Goal: Contribute content: Add original content to the website for others to see

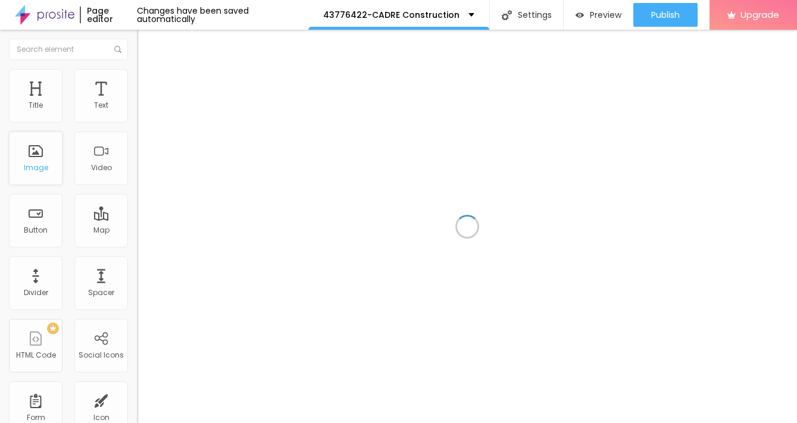
click at [35, 170] on div "Image" at bounding box center [36, 168] width 24 height 8
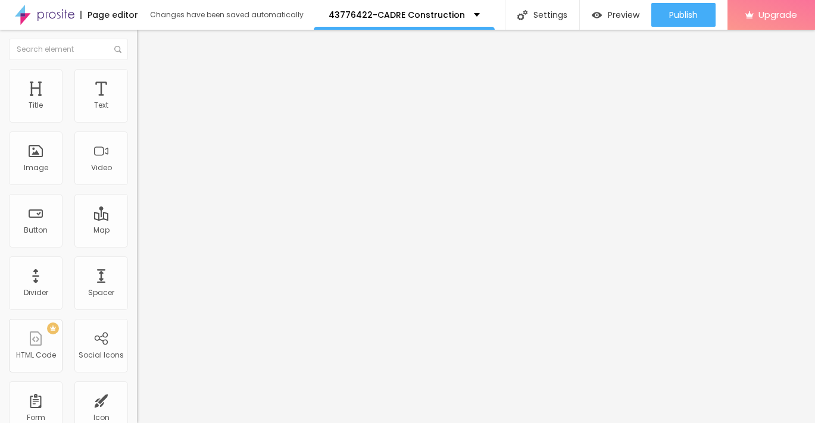
click at [137, 35] on button "Edit Coluna" at bounding box center [205, 43] width 137 height 27
click at [43, 165] on div "Image" at bounding box center [36, 168] width 24 height 8
click at [137, 102] on span "Add image" at bounding box center [161, 97] width 49 height 10
click at [158, 423] on div "Subindo 1/1 arquivos" at bounding box center [407, 426] width 815 height 7
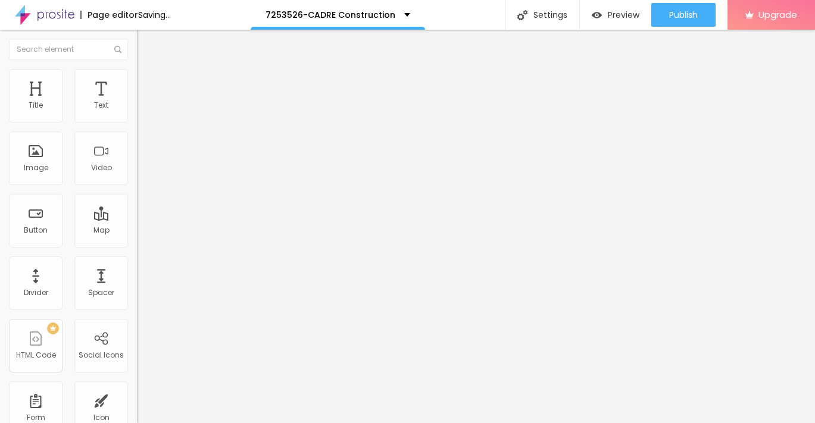
click at [137, 76] on img at bounding box center [142, 74] width 11 height 11
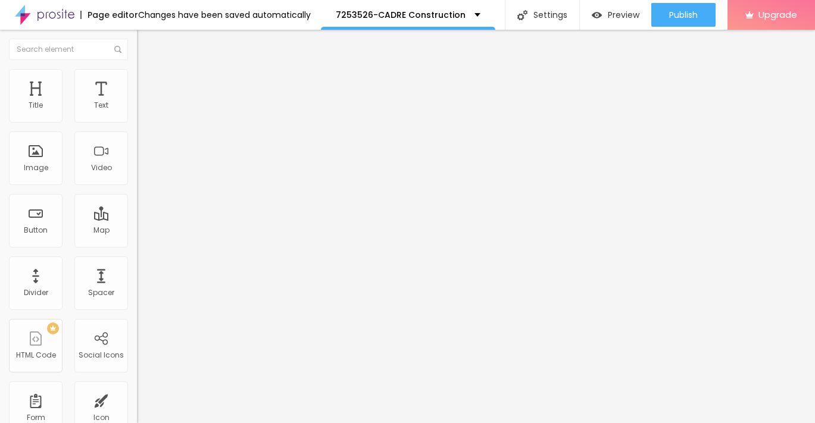
type input "95"
type input "85"
type input "80"
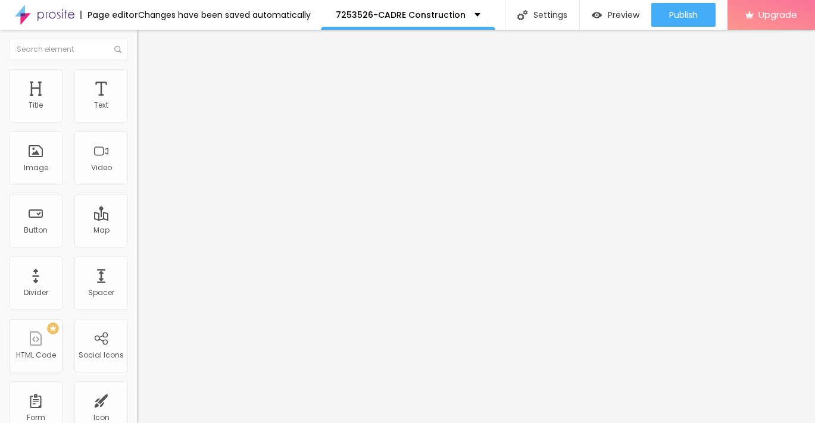
type input "80"
type input "70"
type input "65"
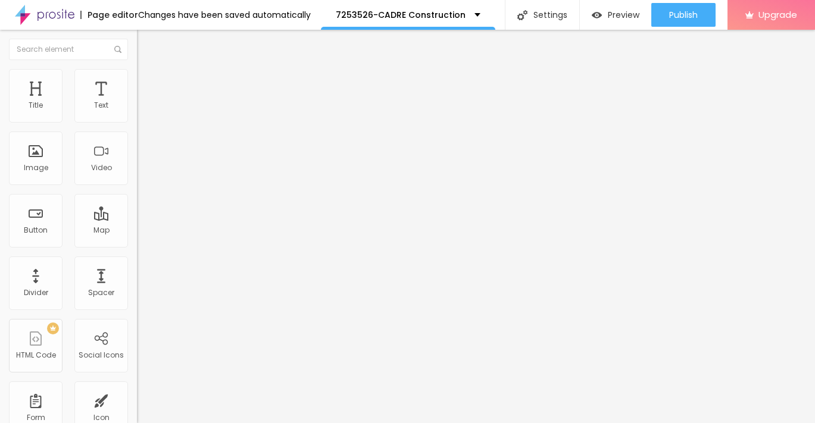
type input "55"
type input "50"
type input "45"
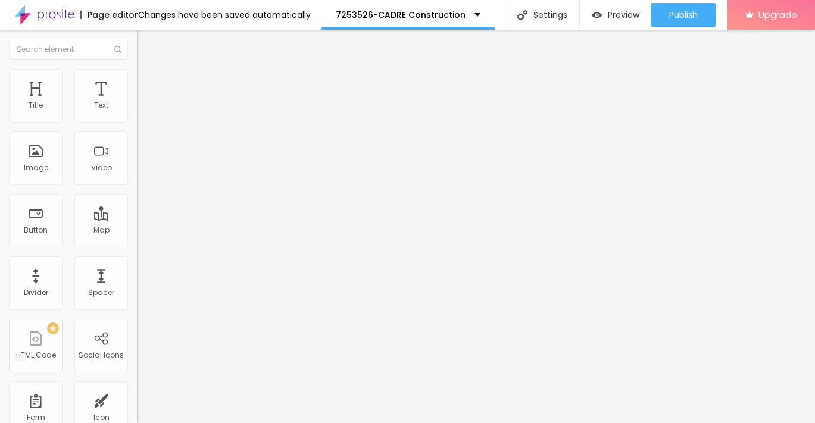
type input "45"
type input "40"
type input "35"
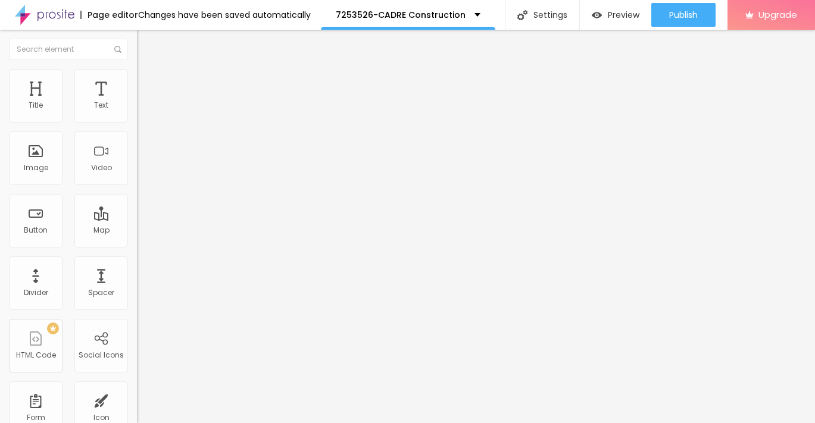
type input "30"
type input "25"
type input "20"
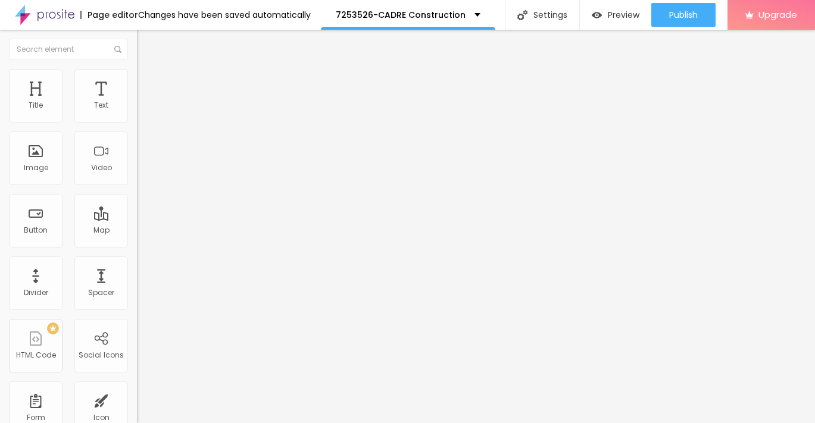
type input "20"
type input "10"
drag, startPoint x: 124, startPoint y: 124, endPoint x: -6, endPoint y: 110, distance: 130.6
type input "10"
click at [137, 113] on input "range" at bounding box center [175, 118] width 77 height 10
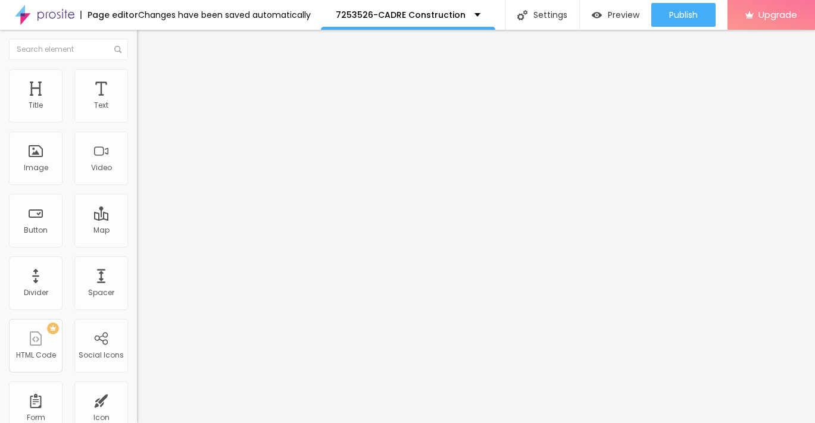
click at [146, 46] on img "button" at bounding box center [151, 44] width 10 height 10
click at [137, 114] on button "button" at bounding box center [145, 108] width 17 height 13
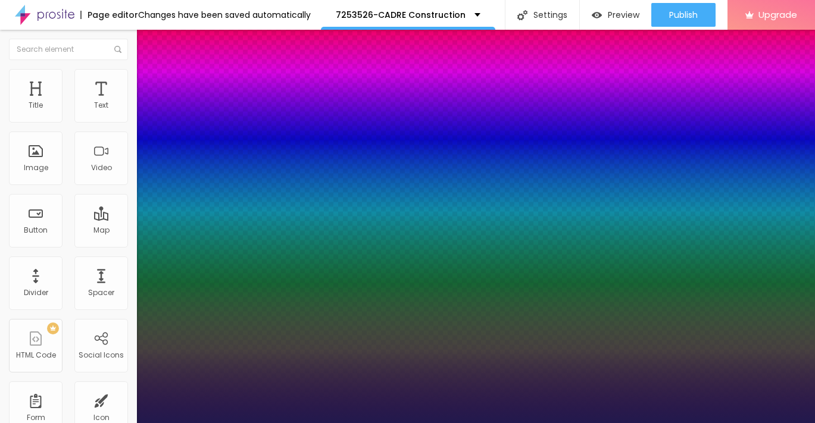
type input "1"
type input "17"
type input "1"
type input "18"
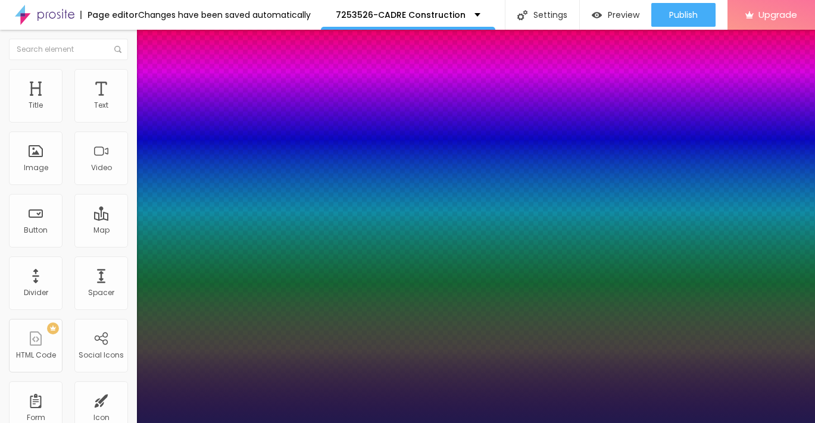
type input "18"
type input "1"
type input "20"
type input "1"
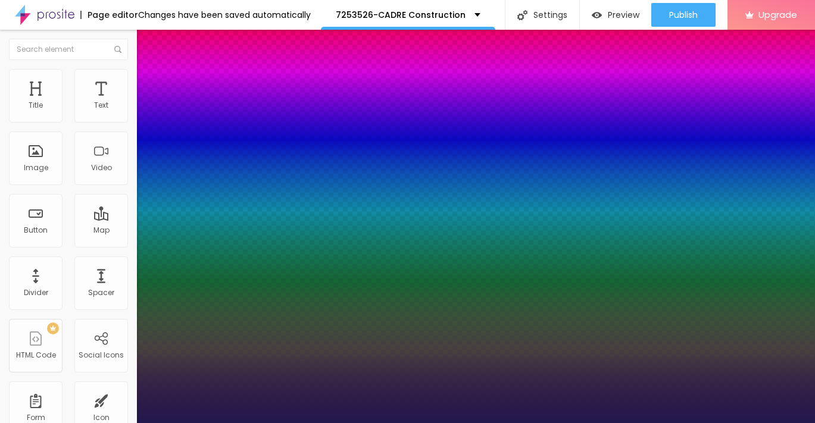
type input "23"
type input "1"
type input "24"
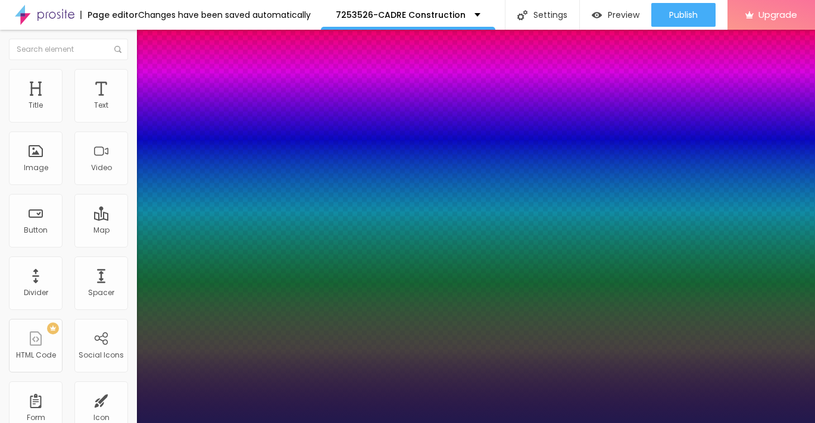
type input "1"
type input "26"
type input "1"
type input "28"
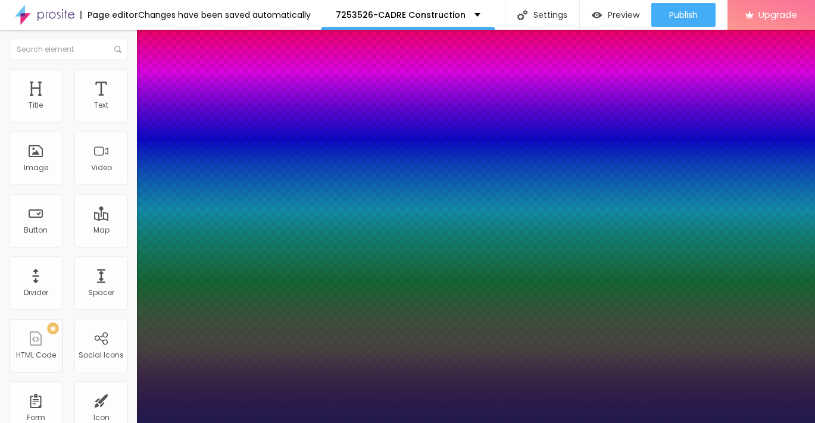
type input "28"
type input "1"
type input "29"
type input "1"
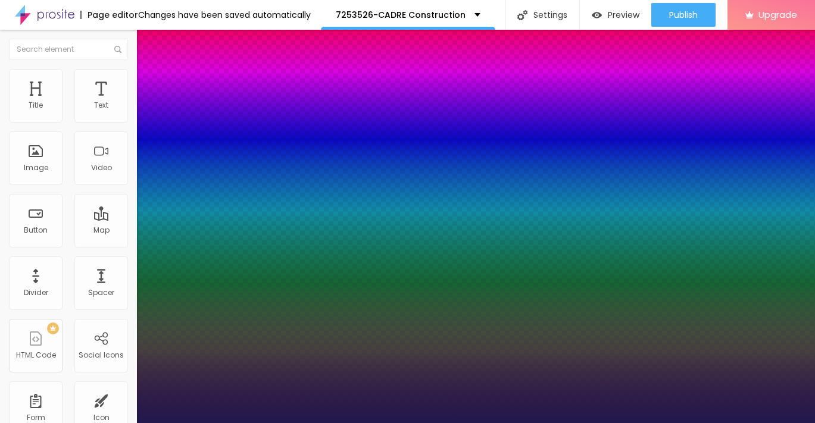
type input "30"
type input "1"
type input "29"
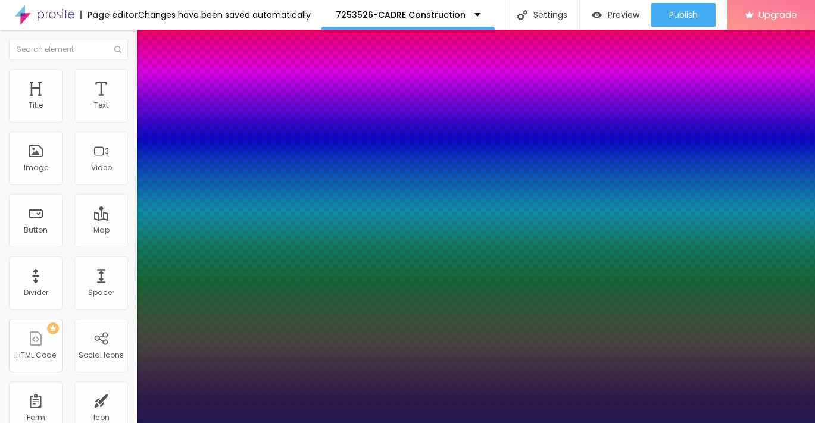
type input "1"
type input "28"
type input "1"
type input "27"
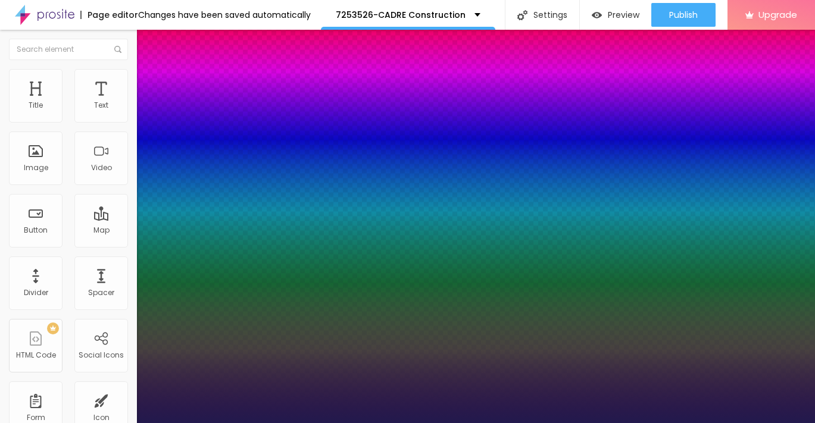
type input "27"
type input "1"
type input "26"
type input "1"
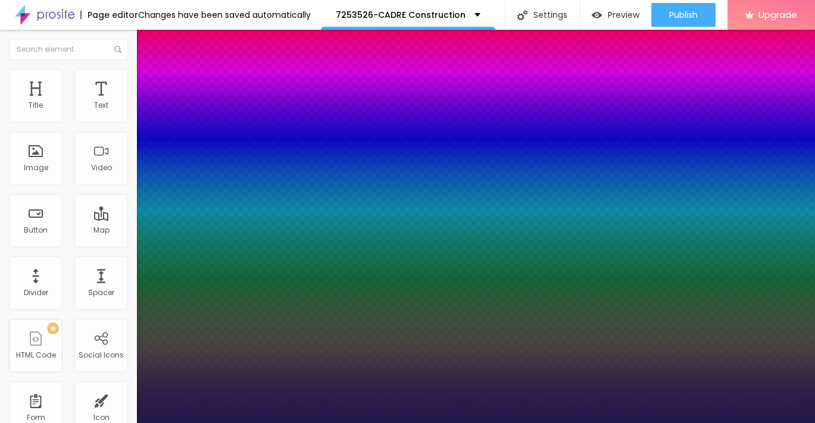
type input "25"
type input "1"
type input "24"
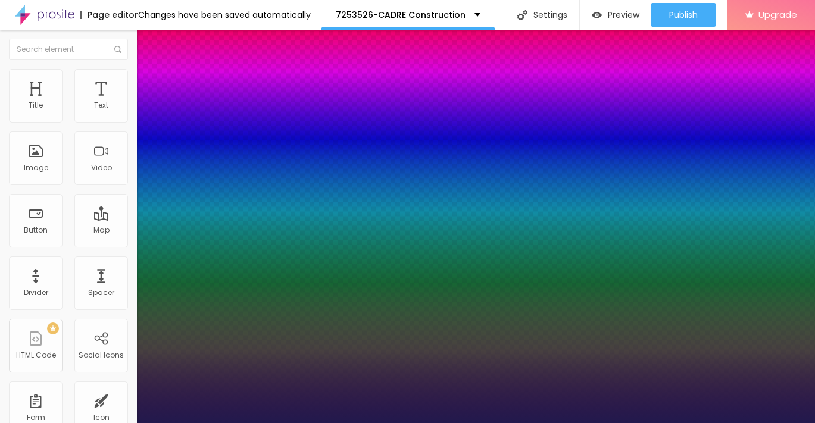
type input "1"
type input "25"
type input "1"
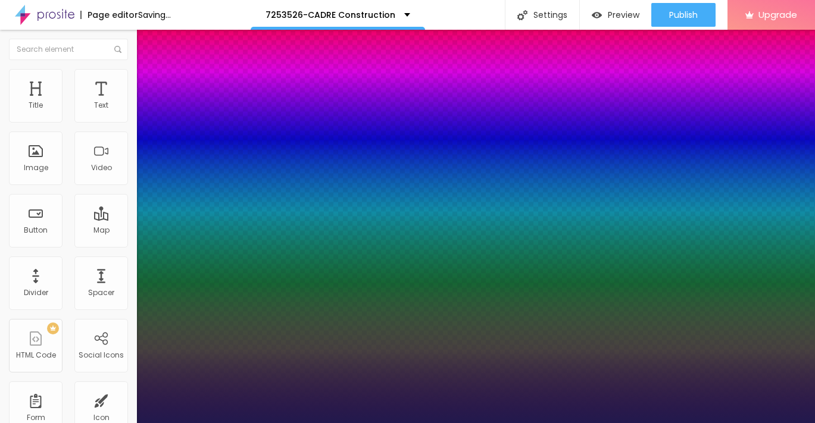
drag, startPoint x: 161, startPoint y: 203, endPoint x: 170, endPoint y: 203, distance: 8.3
type input "25"
type input "1"
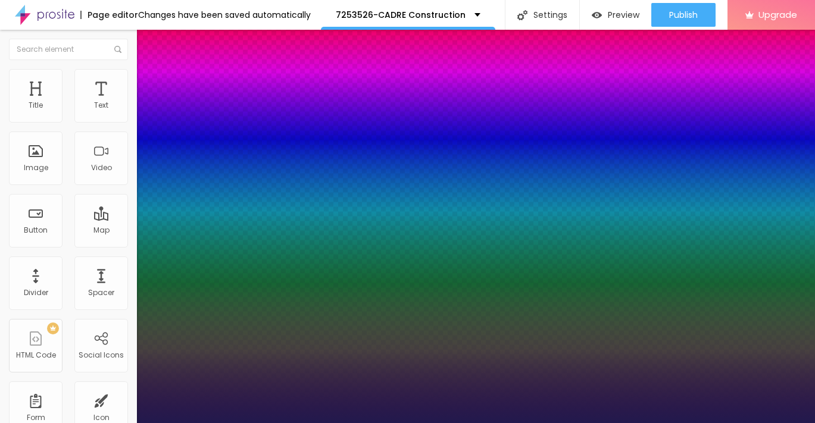
click at [13, 423] on div at bounding box center [407, 423] width 815 height 0
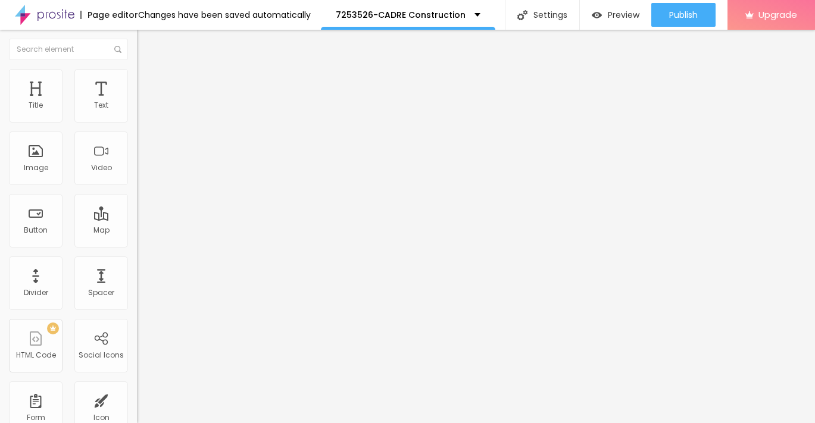
click at [146, 43] on img "button" at bounding box center [151, 44] width 10 height 10
click at [51, 233] on div "Button" at bounding box center [36, 221] width 54 height 54
click at [137, 242] on input "https://" at bounding box center [208, 239] width 143 height 12
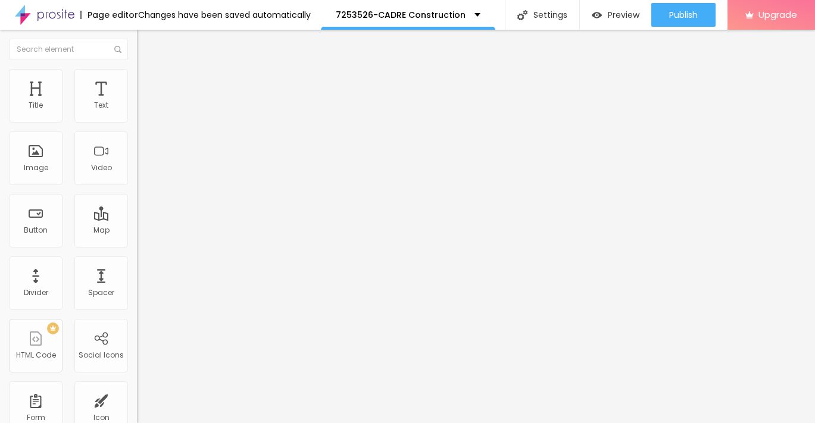
paste input "→ VIEW DOCUMENT HERE"
drag, startPoint x: 113, startPoint y: 242, endPoint x: 25, endPoint y: 239, distance: 88.2
click at [137, 233] on div "URL → VIEW DOCUMENT HERE" at bounding box center [205, 240] width 137 height 29
type input "→ VIEW DOCUMENT HERE"
click at [137, 112] on input "Click me" at bounding box center [208, 106] width 143 height 12
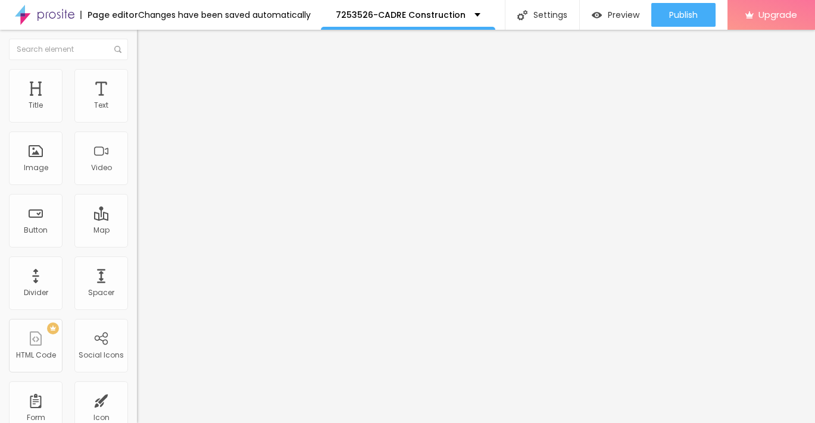
click at [137, 112] on input "Click me" at bounding box center [208, 106] width 143 height 12
paste input "→ VIEW DOCUMENT HERE"
type input "→ VIEW DOCUMENT HERE"
click at [148, 84] on span "Advanced" at bounding box center [167, 89] width 39 height 10
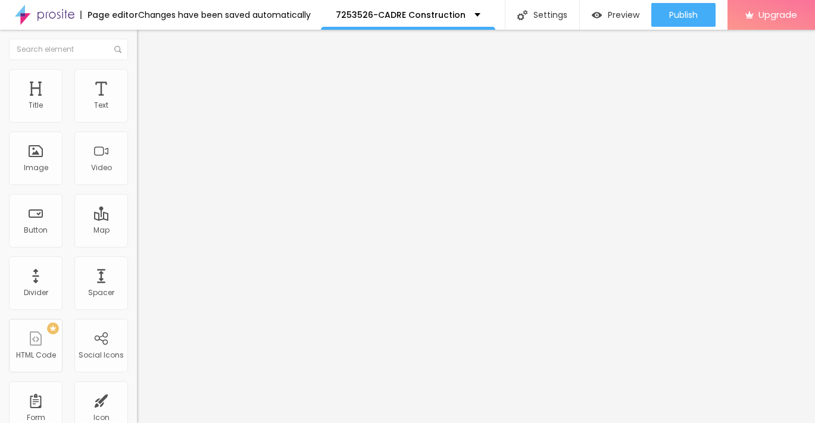
type input "8"
type input "9"
type input "10"
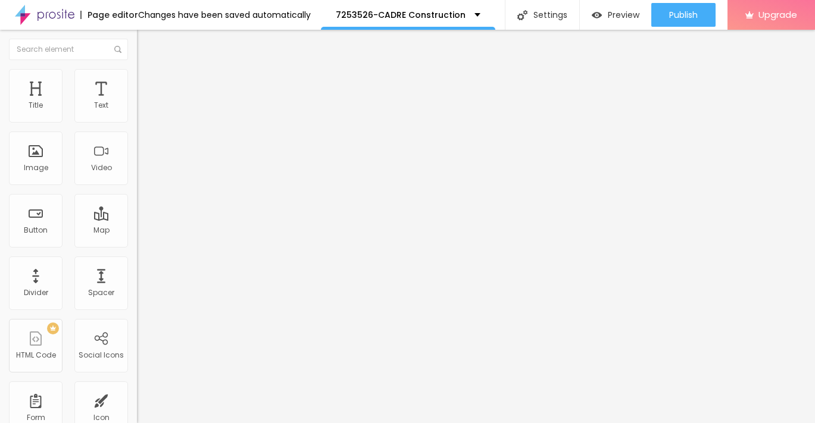
type input "10"
type input "11"
type input "12"
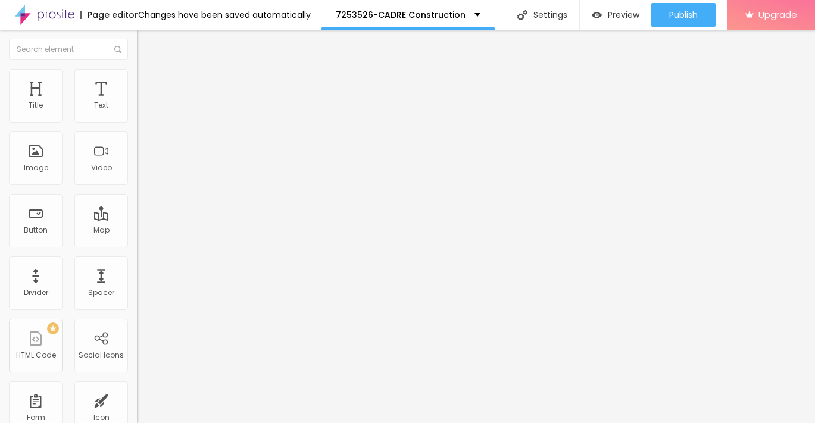
type input "13"
type input "14"
type input "15"
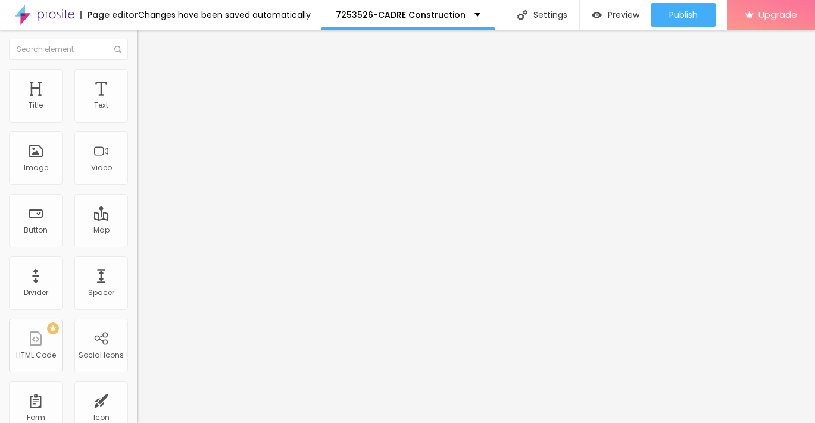
type input "15"
type input "16"
type input "17"
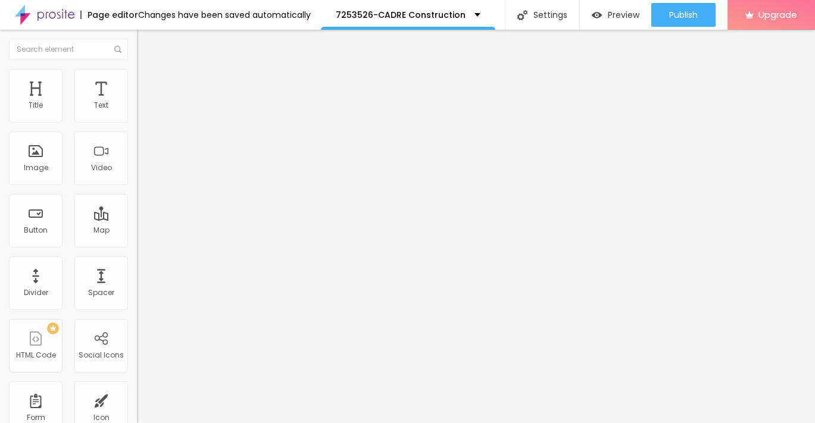
type input "18"
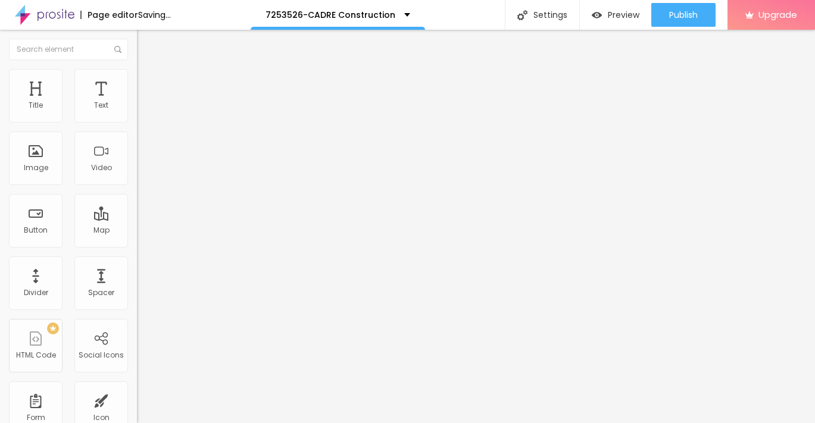
type input "19"
type input "20"
type input "21"
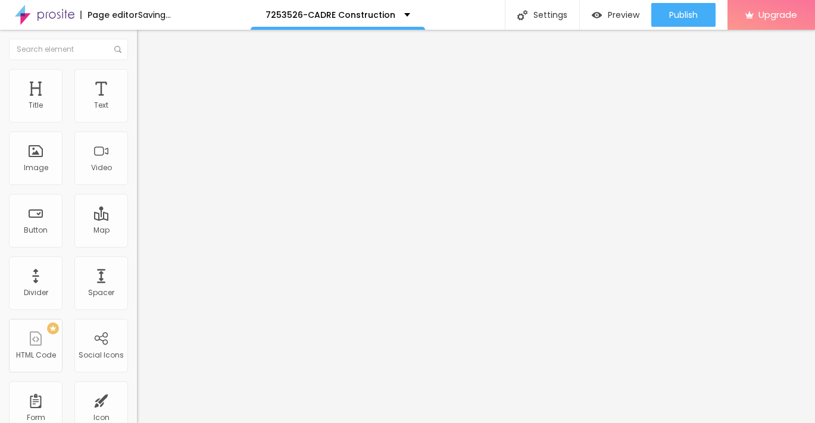
type input "21"
type input "22"
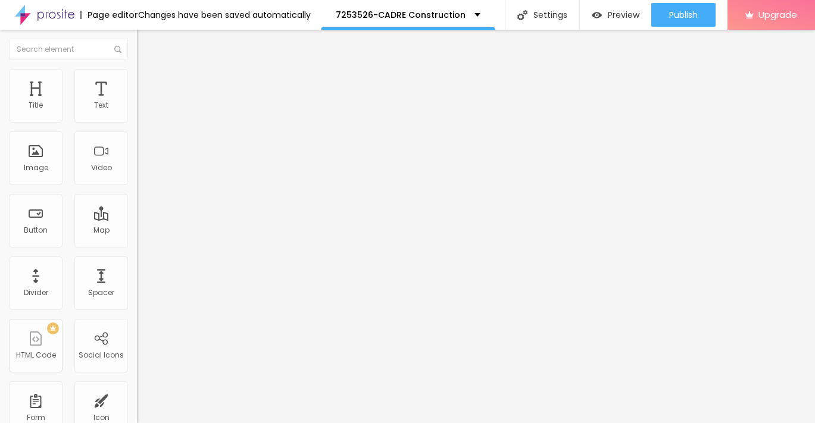
type input "23"
type input "22"
type input "21"
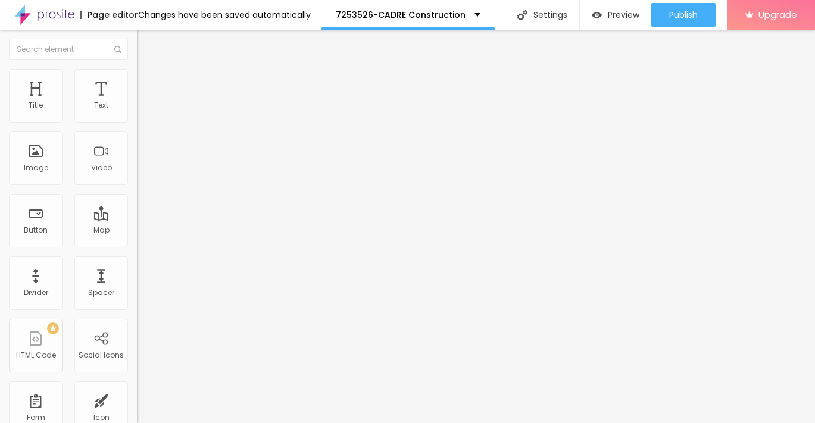
type input "21"
type input "20"
type input "21"
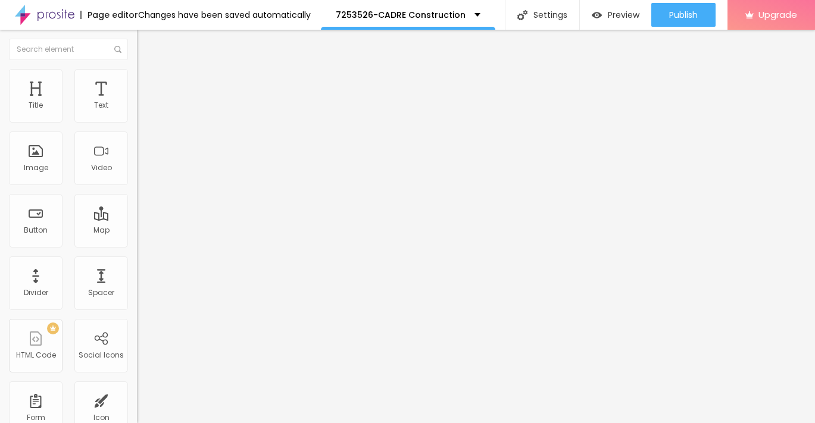
type input "22"
type input "23"
type input "22"
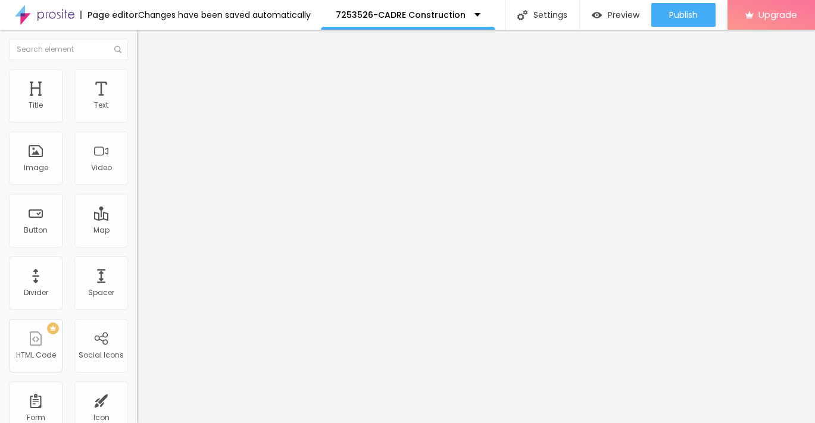
type input "22"
type input "21"
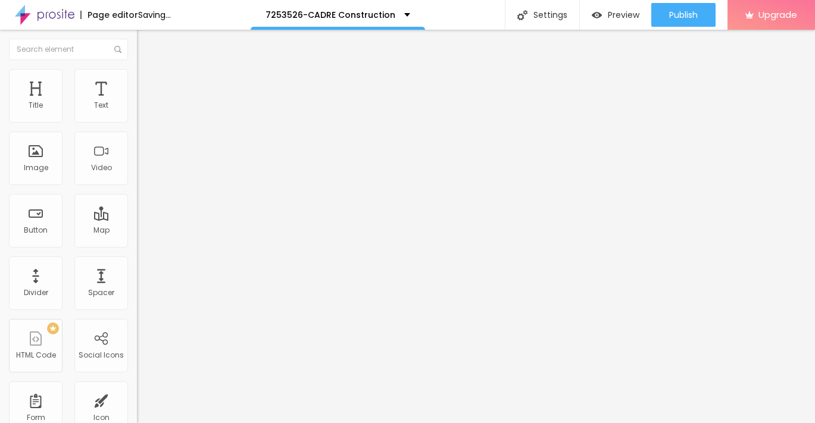
type input "22"
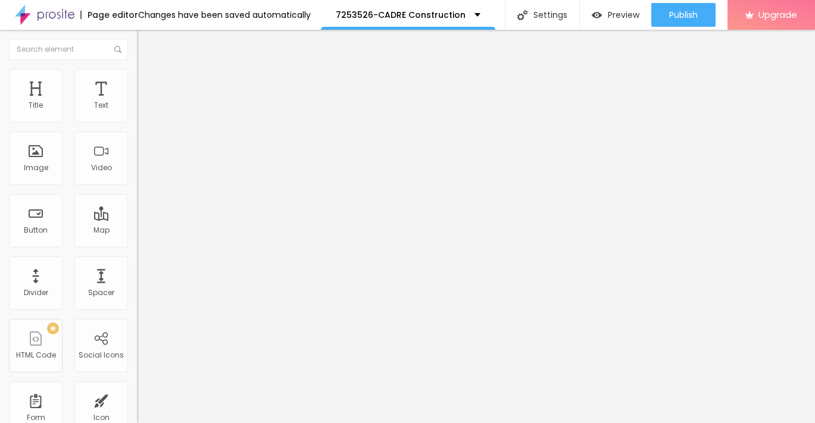
drag, startPoint x: 33, startPoint y: 118, endPoint x: 43, endPoint y: 118, distance: 10.1
type input "22"
click at [137, 231] on input "range" at bounding box center [175, 236] width 77 height 10
click at [148, 82] on span "Style" at bounding box center [156, 77] width 17 height 10
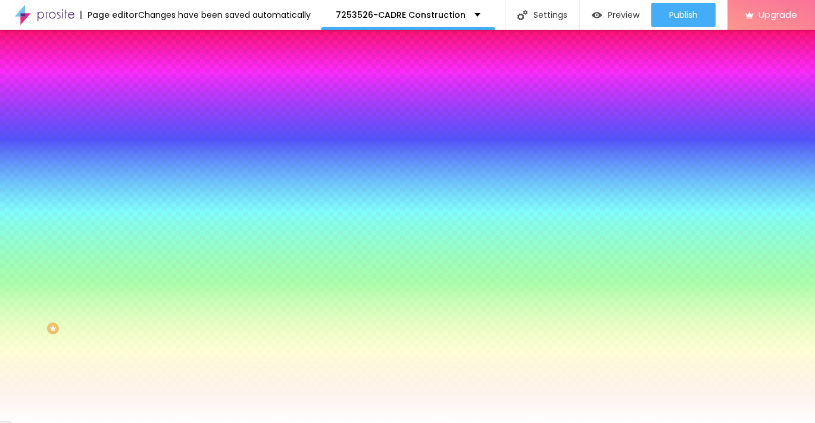
click at [137, 150] on button "button" at bounding box center [145, 152] width 17 height 13
click at [15, 423] on div at bounding box center [407, 423] width 815 height 0
click at [146, 45] on img "button" at bounding box center [151, 44] width 10 height 10
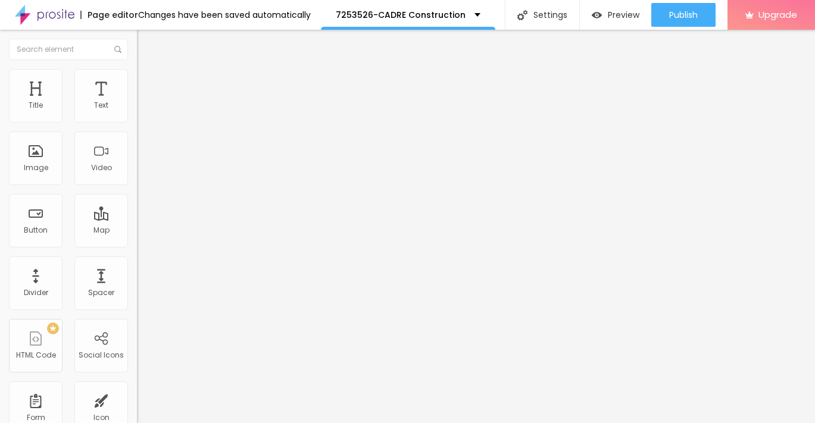
click at [137, 245] on input "→ VIEW DOCUMENT HERE" at bounding box center [208, 239] width 143 height 12
paste input "[URL][DOMAIN_NAME]"
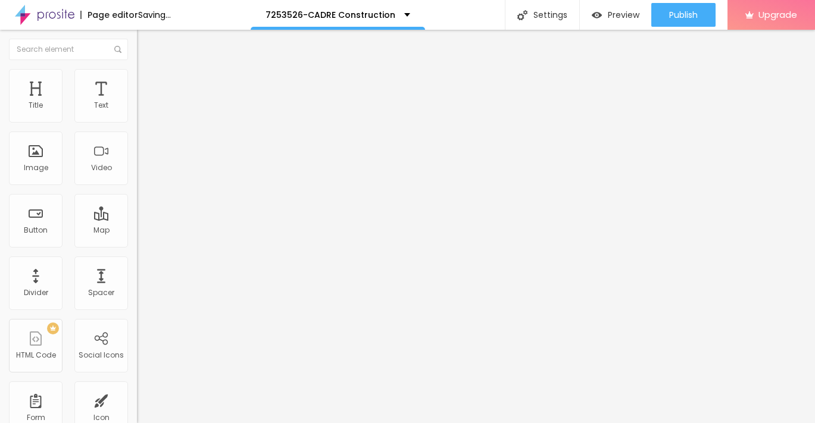
scroll to position [0, 8]
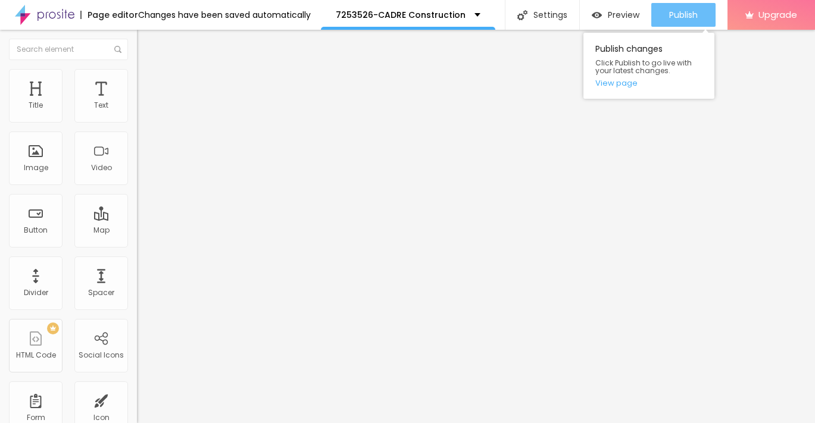
type input "[URL][DOMAIN_NAME]"
click at [677, 16] on span "Publish" at bounding box center [683, 15] width 29 height 10
